Goal: Task Accomplishment & Management: Use online tool/utility

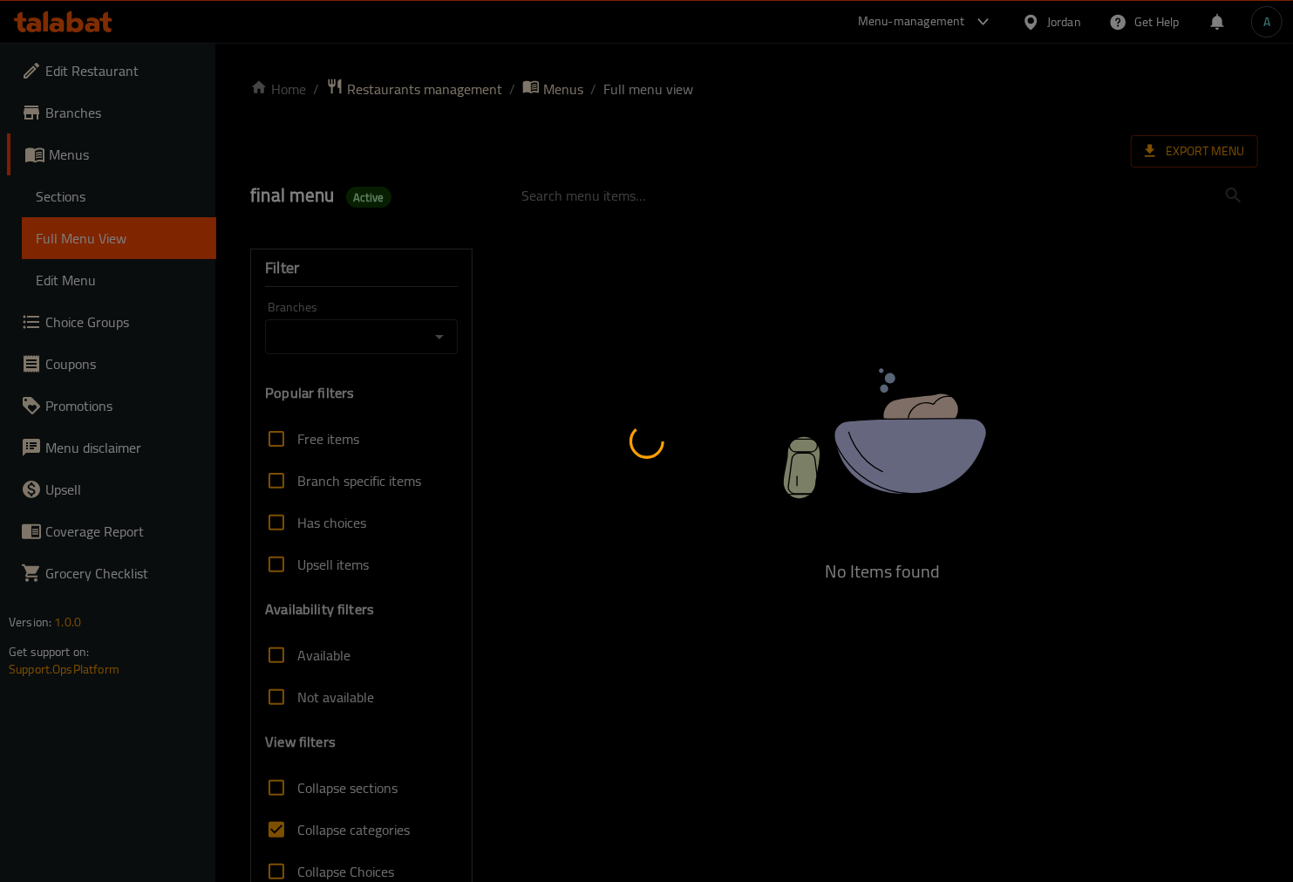
click at [1106, 144] on div at bounding box center [646, 441] width 1293 height 882
click at [1163, 144] on div at bounding box center [646, 441] width 1293 height 882
click at [1162, 144] on div at bounding box center [646, 441] width 1293 height 882
click at [1161, 144] on div at bounding box center [646, 441] width 1293 height 882
click at [1161, 143] on div at bounding box center [646, 441] width 1293 height 882
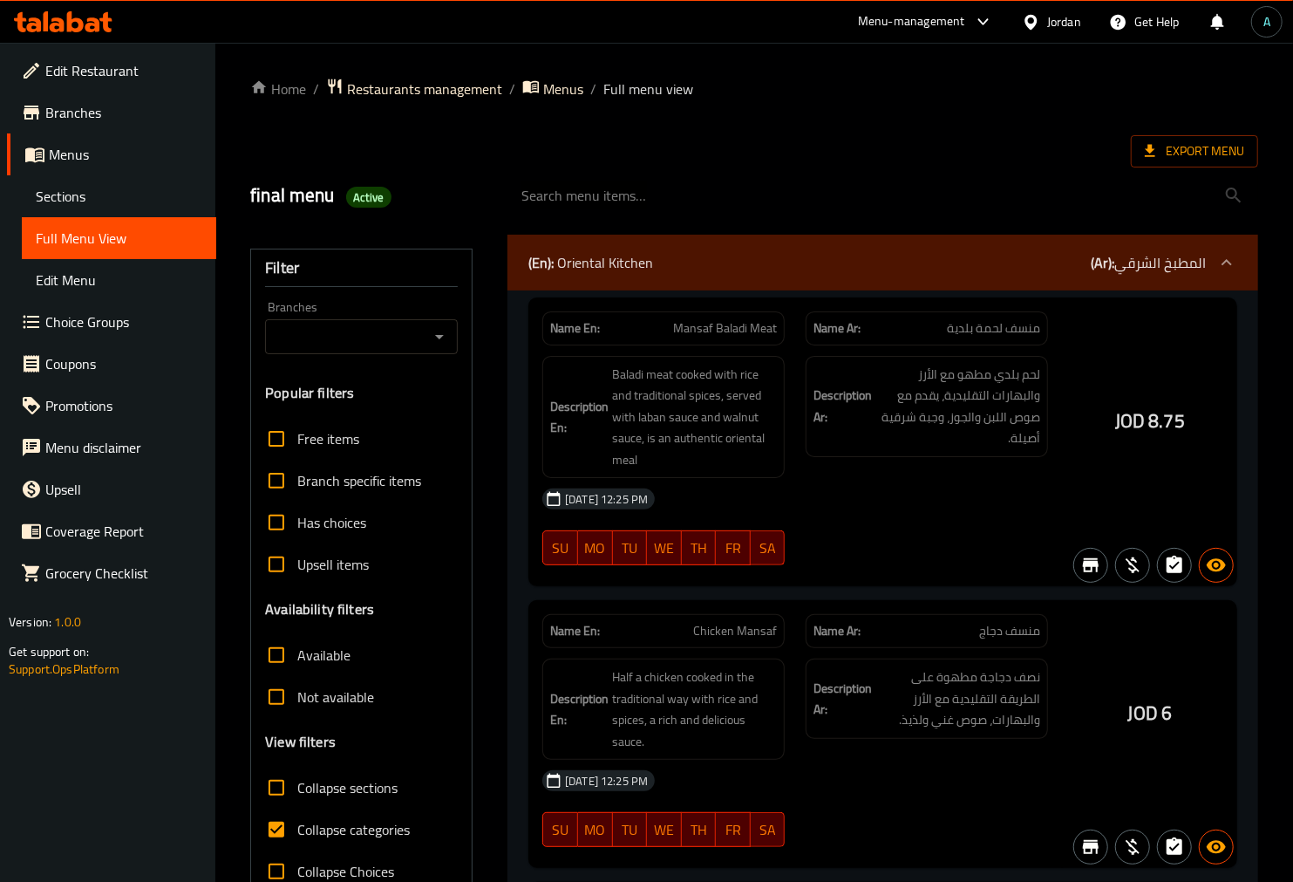
click at [807, 138] on div at bounding box center [646, 441] width 1293 height 882
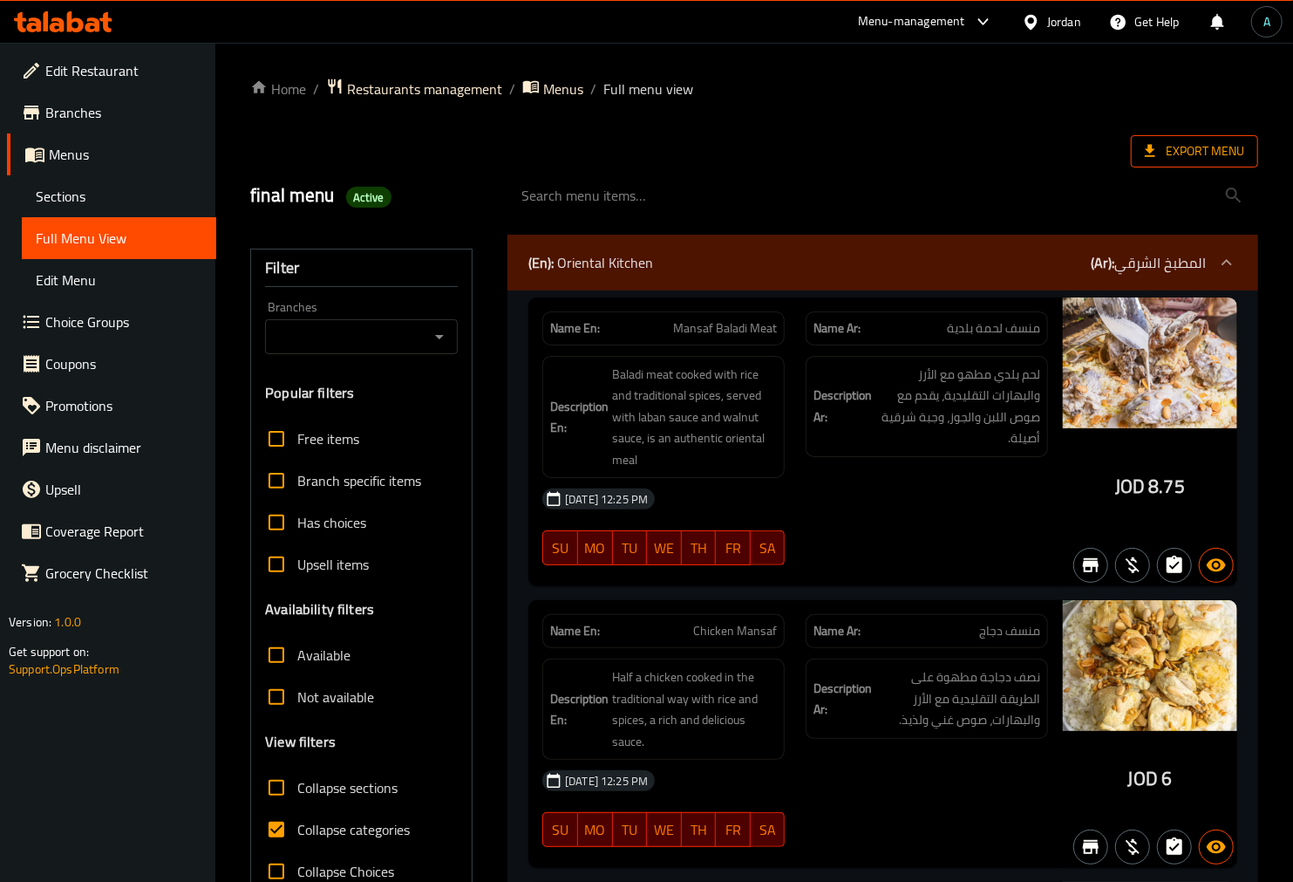
click at [1209, 157] on span "Export Menu" at bounding box center [1194, 151] width 99 height 22
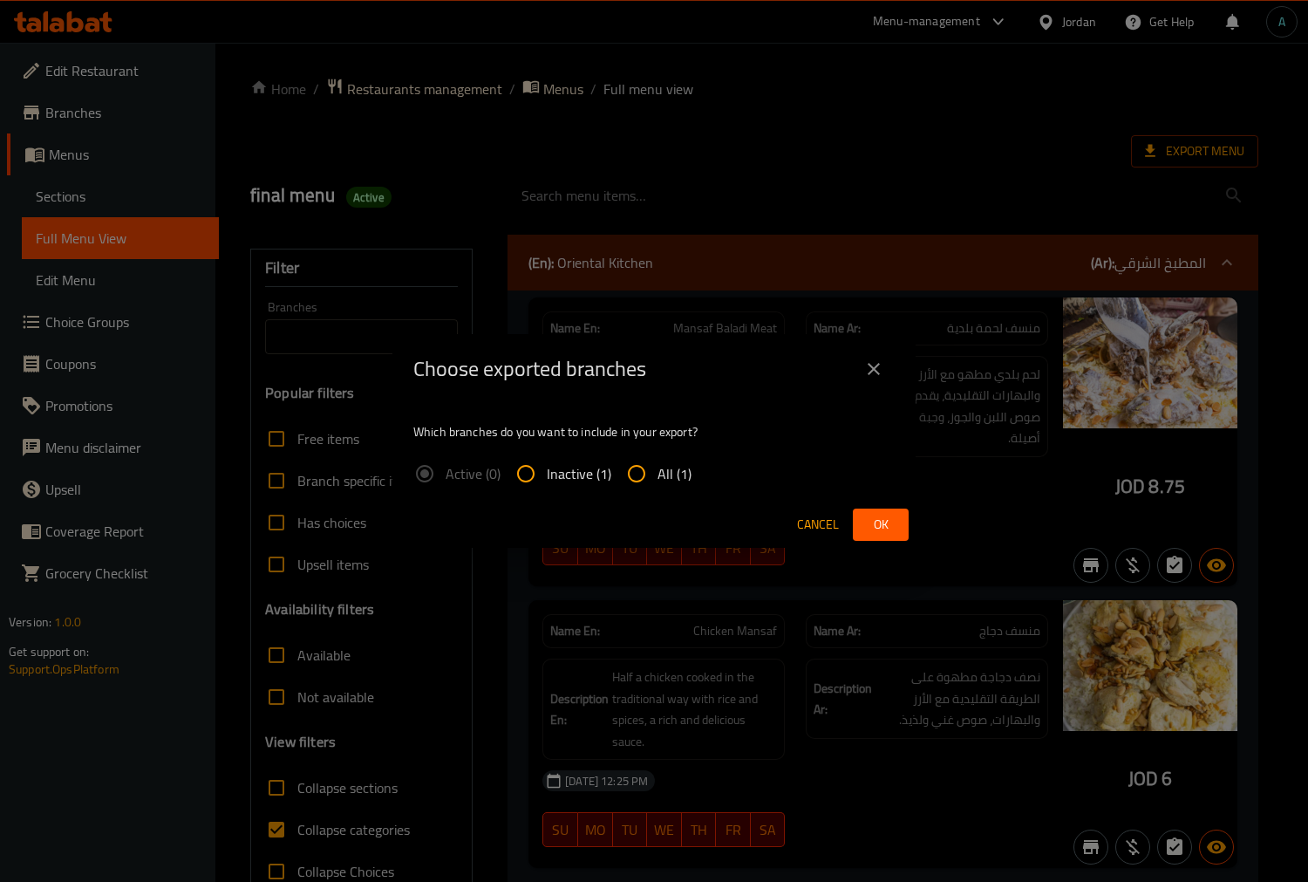
click at [645, 480] on input "All (1)" at bounding box center [637, 474] width 42 height 42
radio input "true"
click at [892, 528] on span "Ok" at bounding box center [881, 525] width 28 height 22
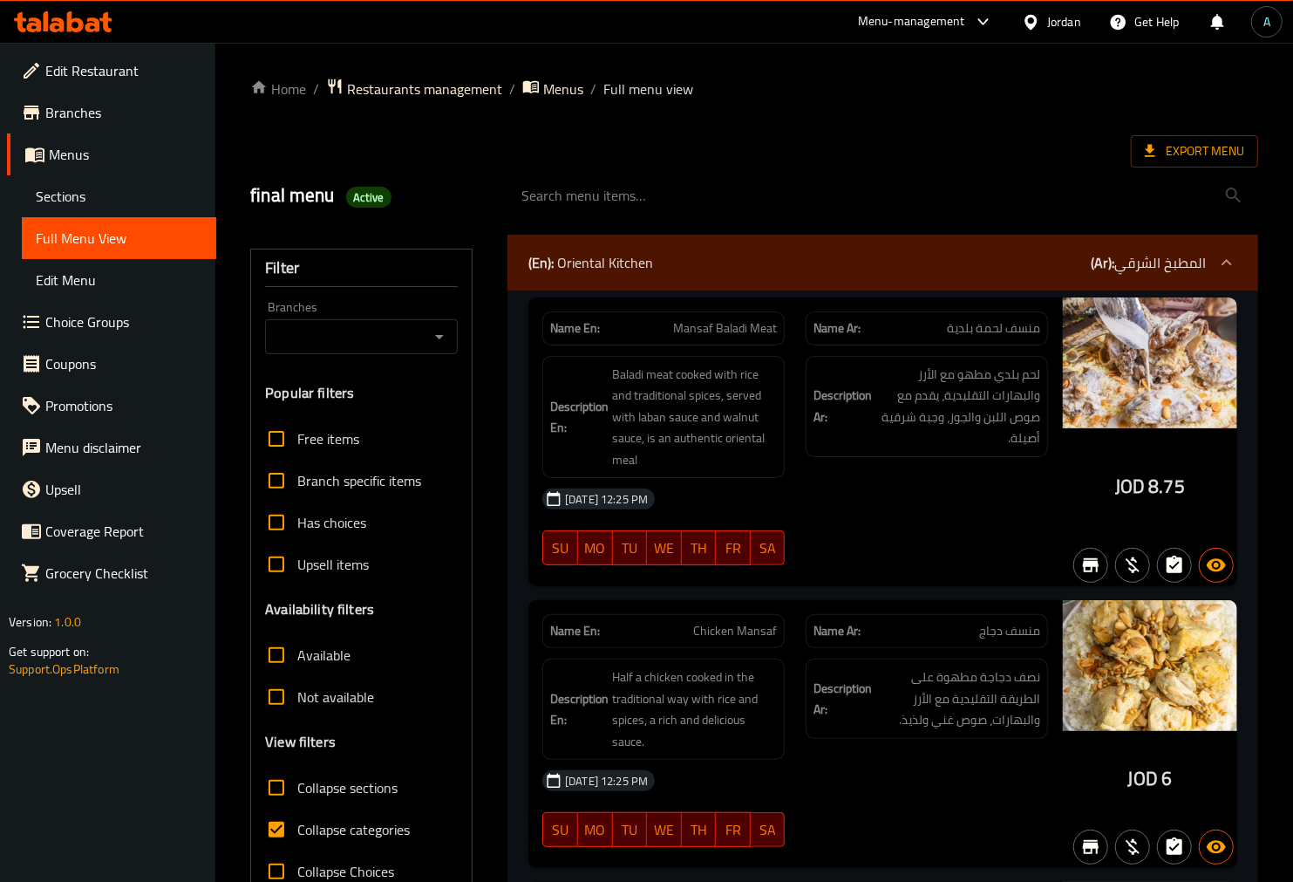
click at [329, 831] on span "Collapse categories" at bounding box center [353, 829] width 112 height 21
click at [297, 831] on input "Collapse categories" at bounding box center [276, 829] width 42 height 42
checkbox input "false"
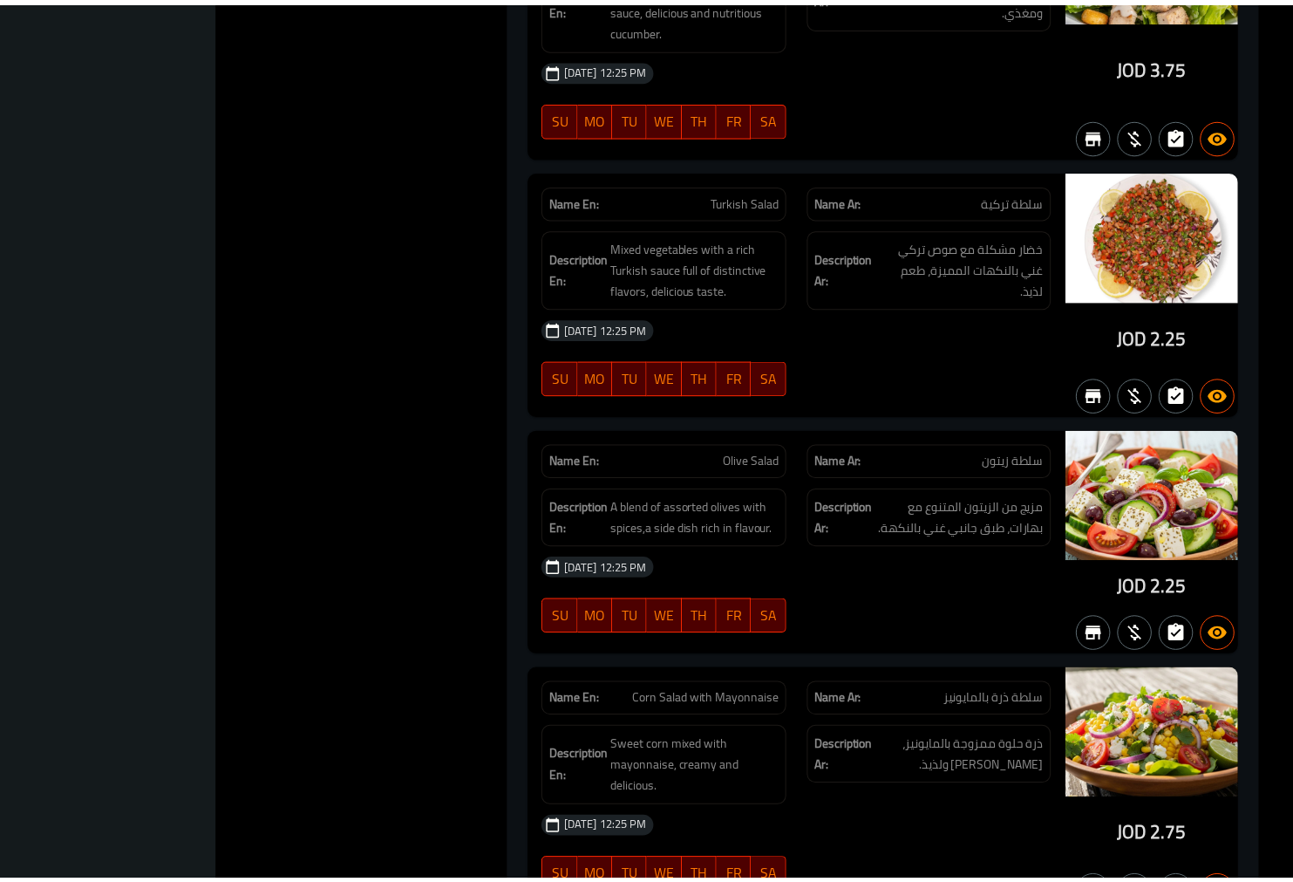
scroll to position [15589, 0]
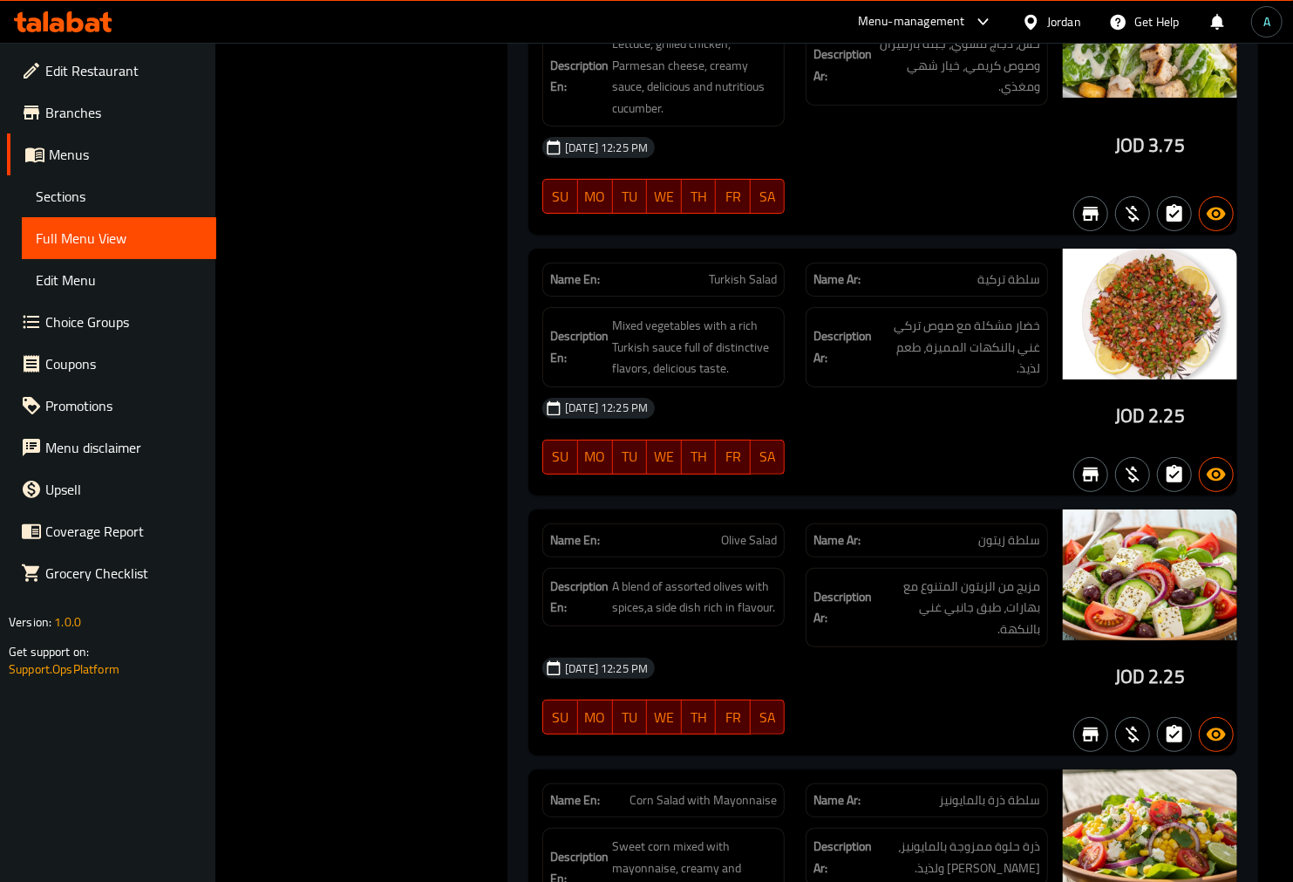
click at [73, 4] on div at bounding box center [63, 21] width 126 height 35
click at [74, 10] on div at bounding box center [63, 21] width 126 height 35
click at [75, 10] on div at bounding box center [63, 21] width 126 height 35
click at [76, 18] on icon at bounding box center [75, 21] width 17 height 21
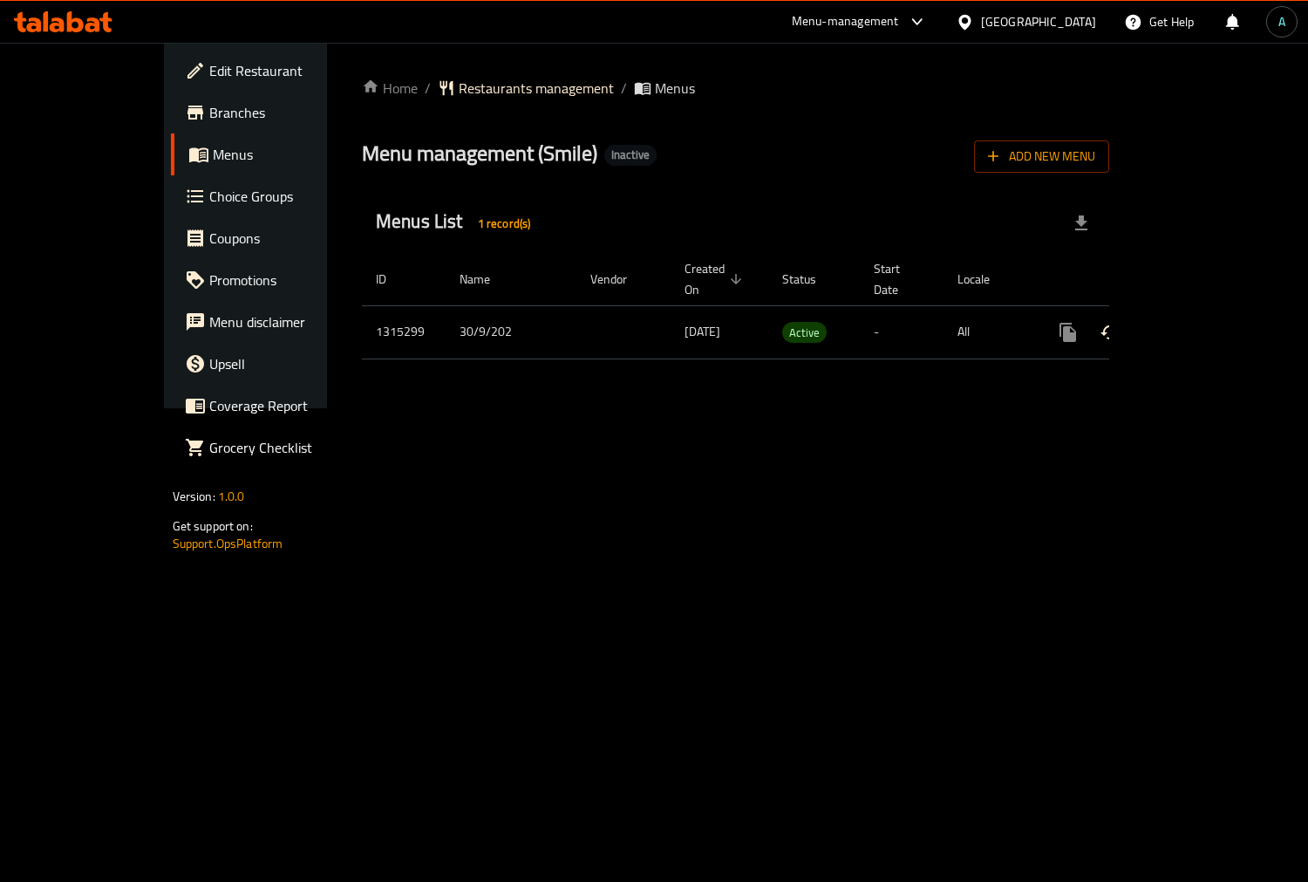
click at [1204, 322] on icon "enhanced table" at bounding box center [1193, 332] width 21 height 21
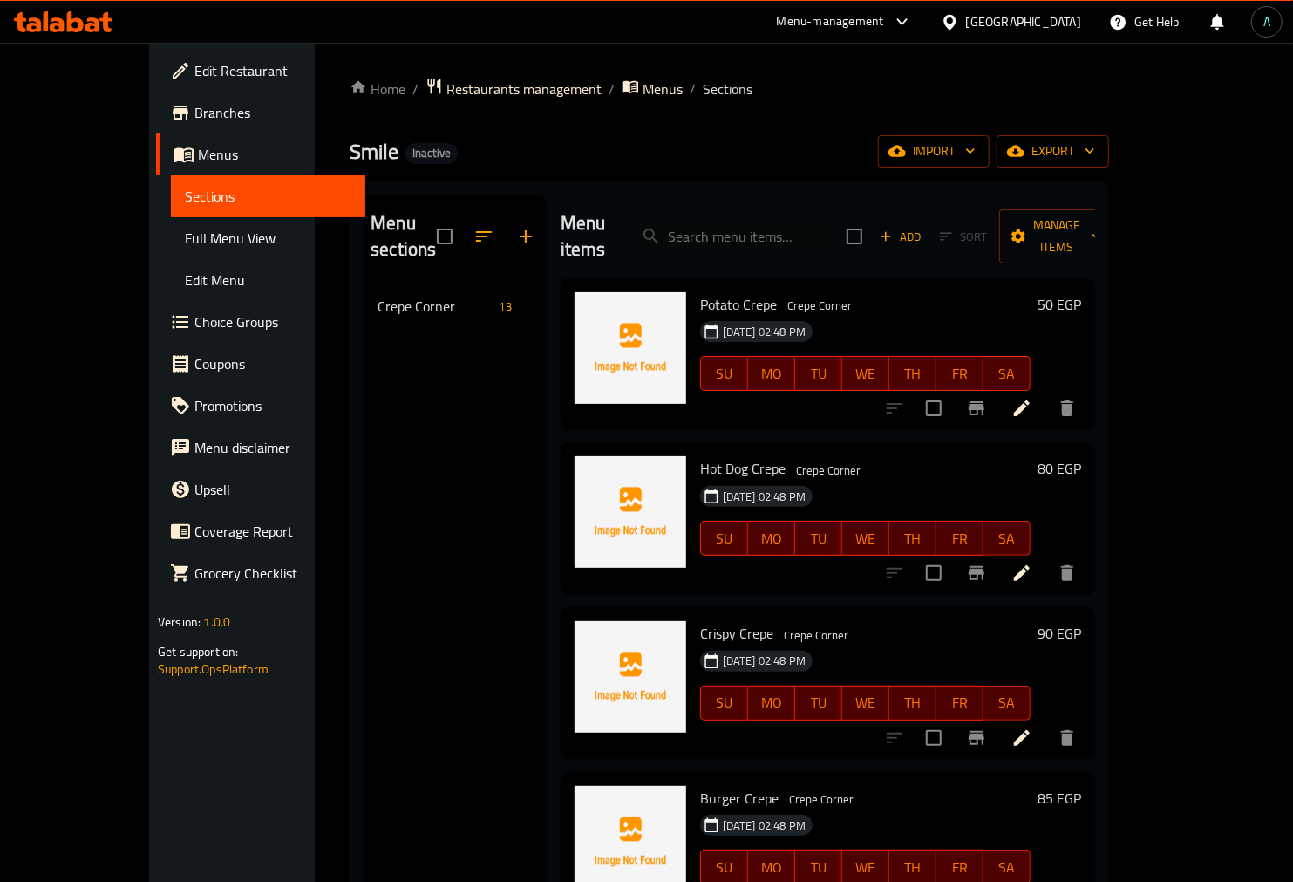
click at [185, 228] on span "Full Menu View" at bounding box center [268, 238] width 167 height 21
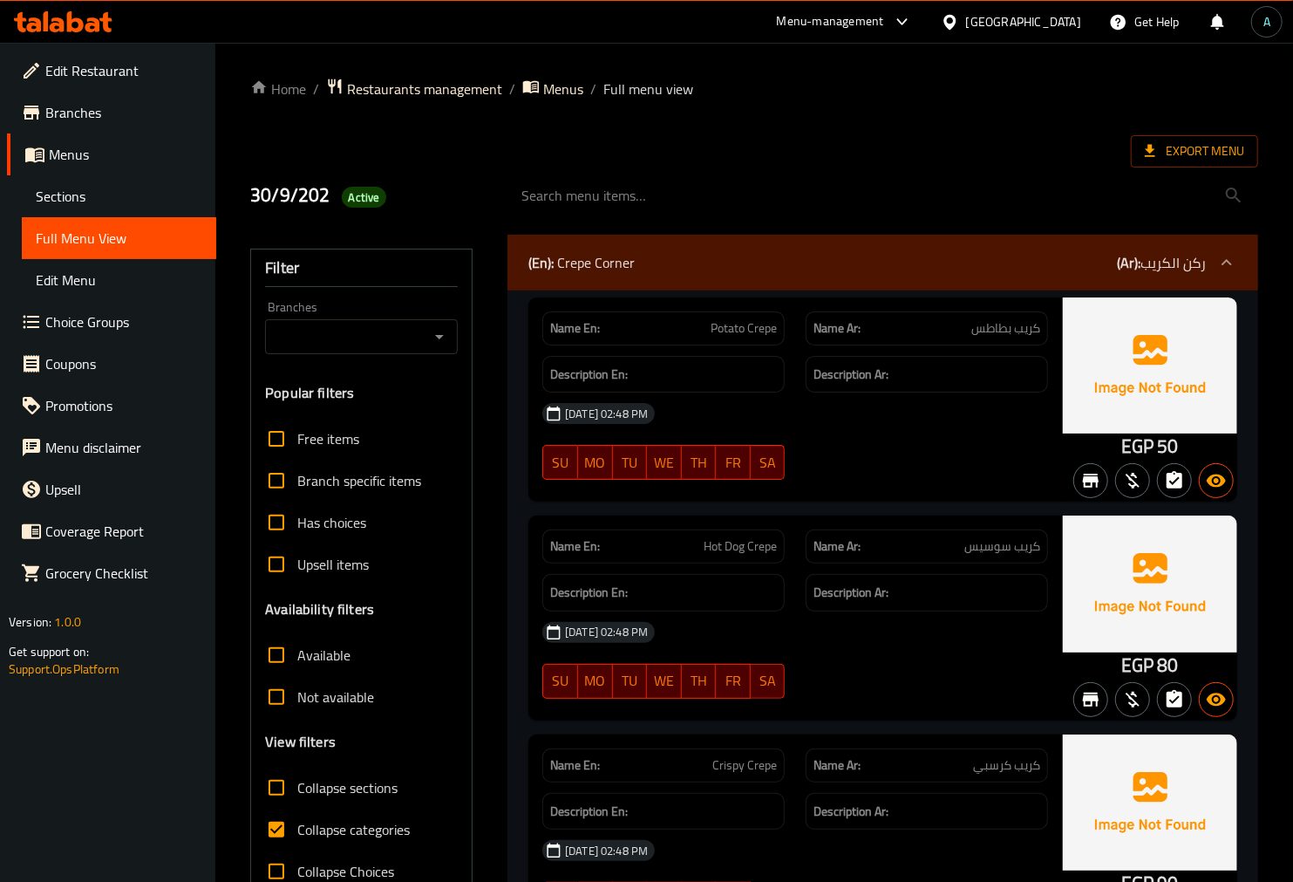
click at [350, 834] on span "Collapse categories" at bounding box center [353, 829] width 112 height 21
click at [297, 834] on input "Collapse categories" at bounding box center [276, 829] width 42 height 42
checkbox input "false"
drag, startPoint x: 1126, startPoint y: 450, endPoint x: 1161, endPoint y: 443, distance: 36.4
click at [1161, 443] on div "EGP 50" at bounding box center [1150, 446] width 58 height 26
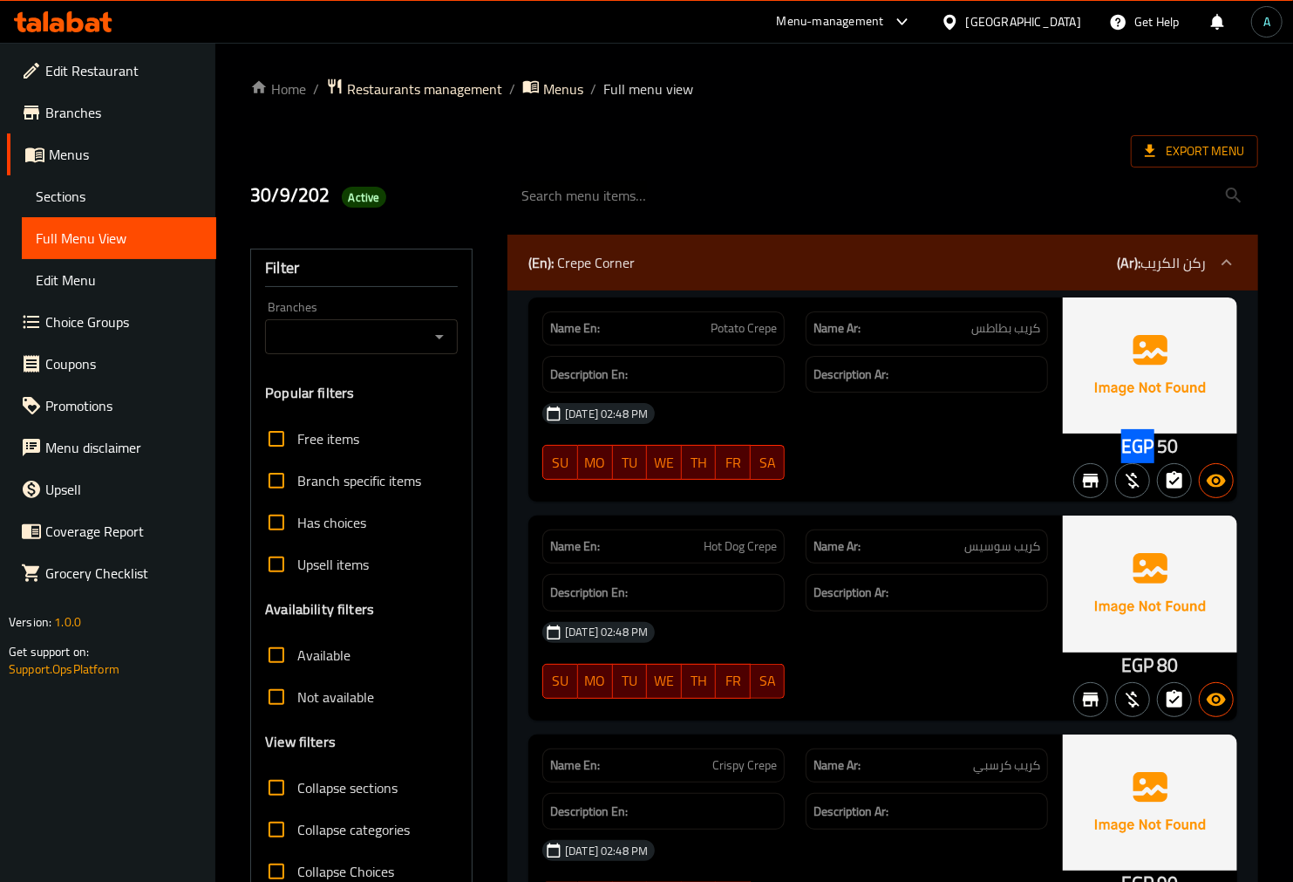
copy span "EGP"
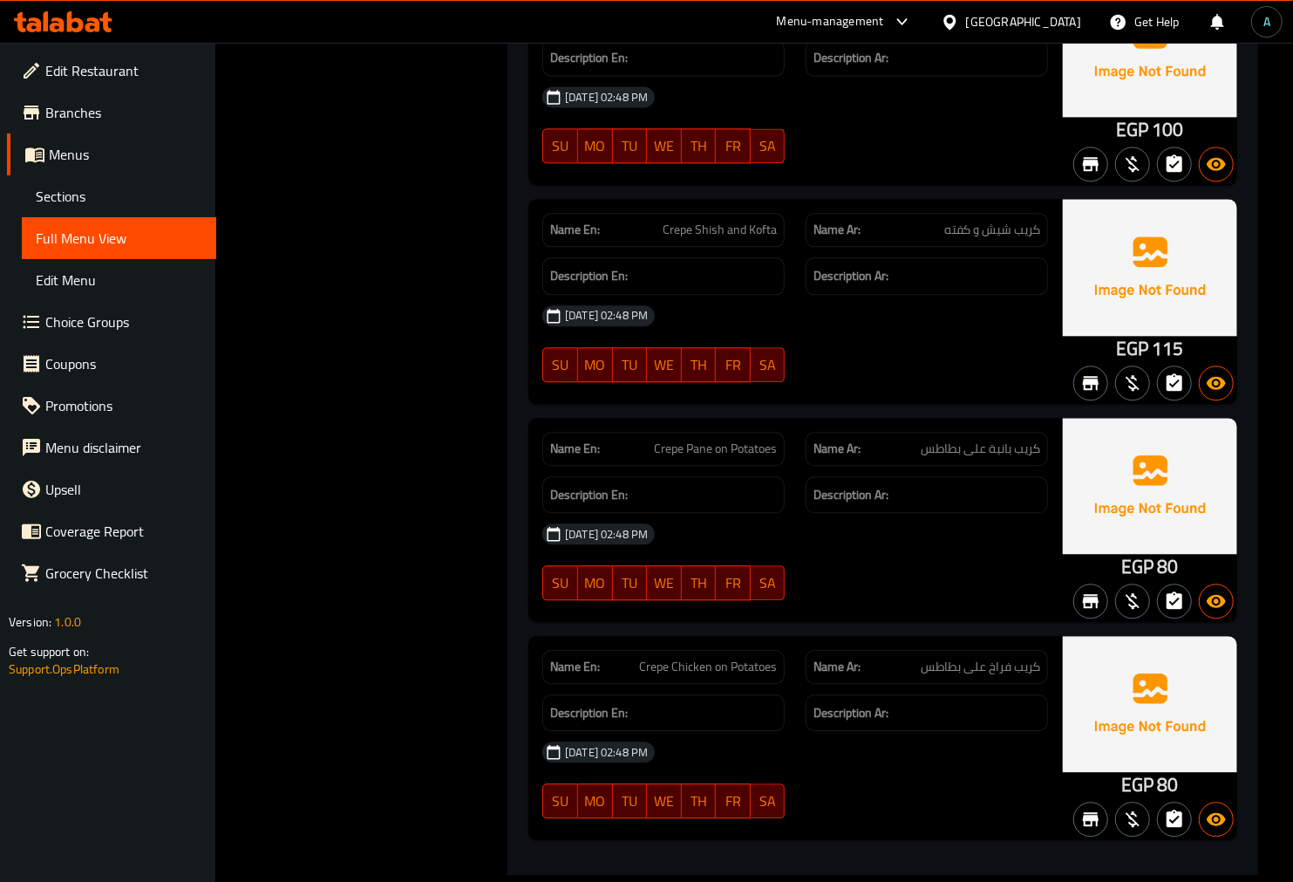
scroll to position [2309, 0]
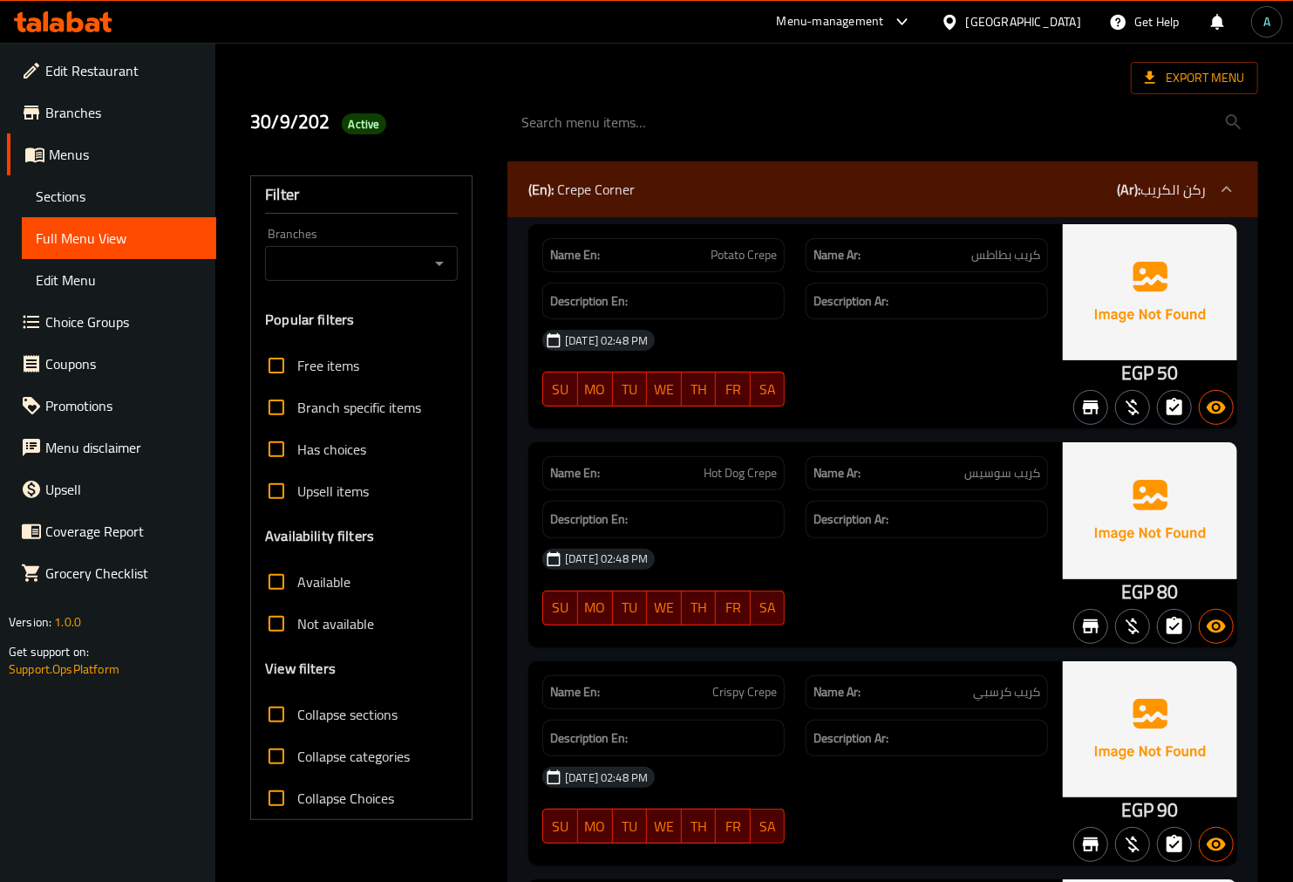
scroll to position [0, 0]
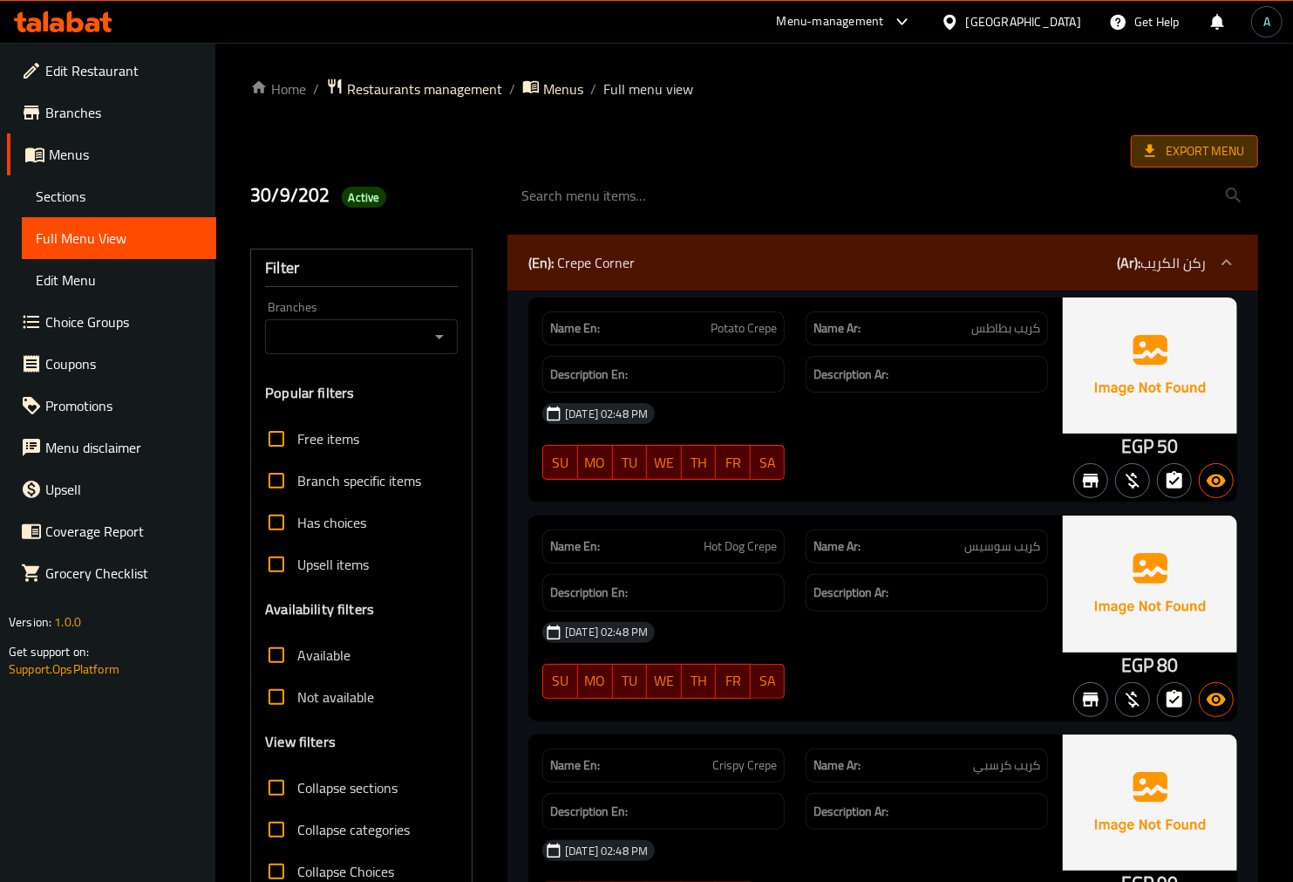
click at [1175, 152] on span "Export Menu" at bounding box center [1194, 151] width 99 height 22
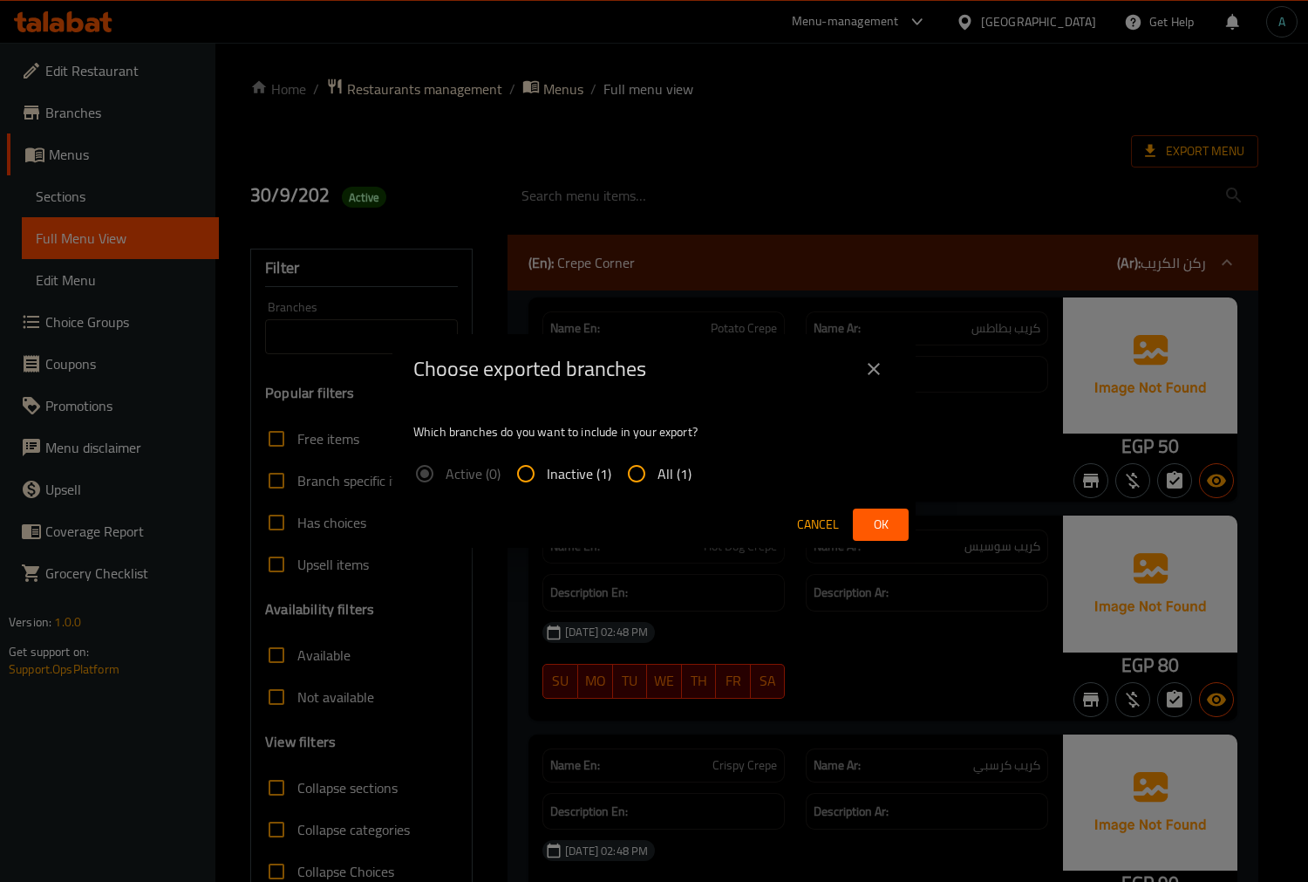
click at [642, 480] on input "All (1)" at bounding box center [637, 474] width 42 height 42
radio input "true"
click at [869, 529] on span "Ok" at bounding box center [881, 525] width 28 height 22
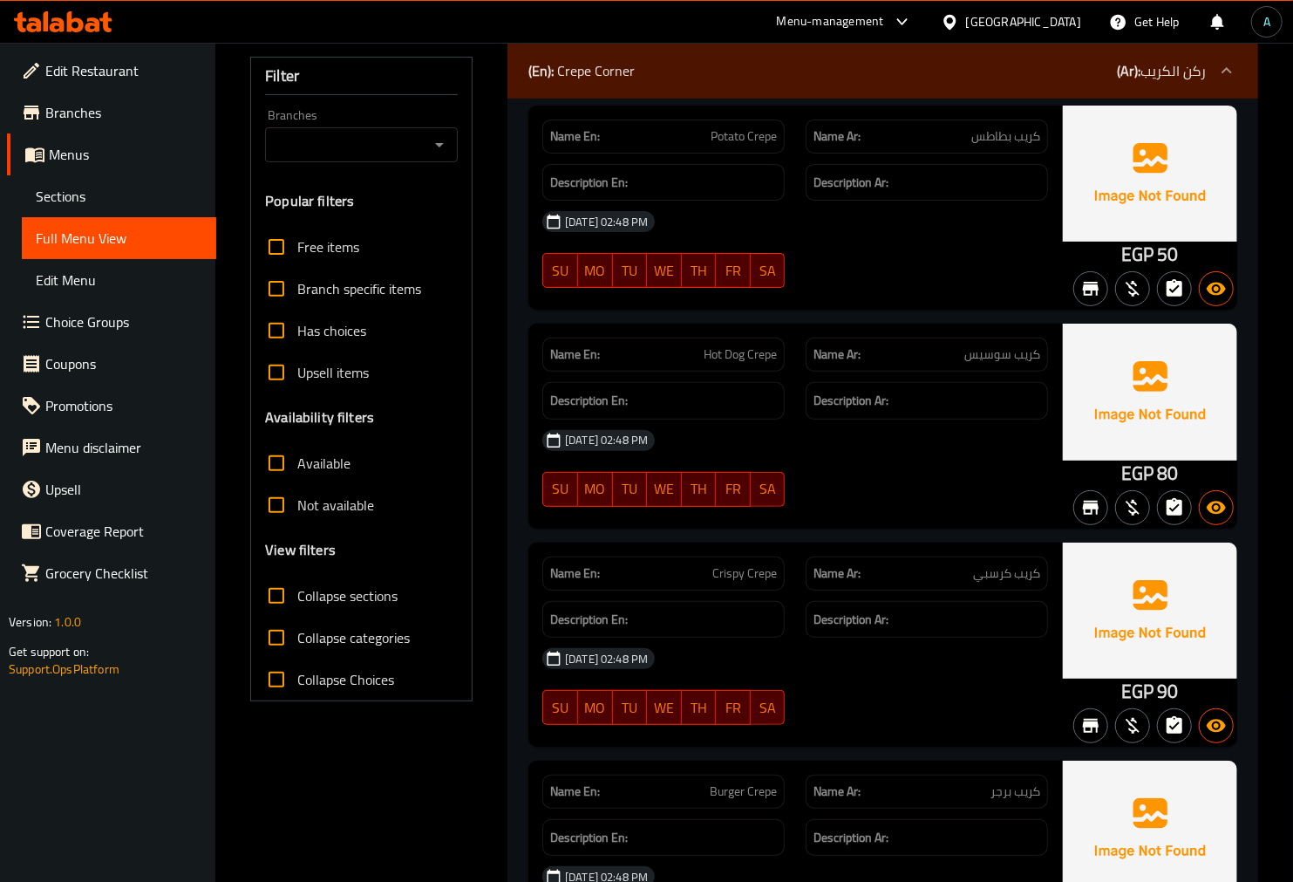
scroll to position [194, 0]
